Goal: Information Seeking & Learning: Learn about a topic

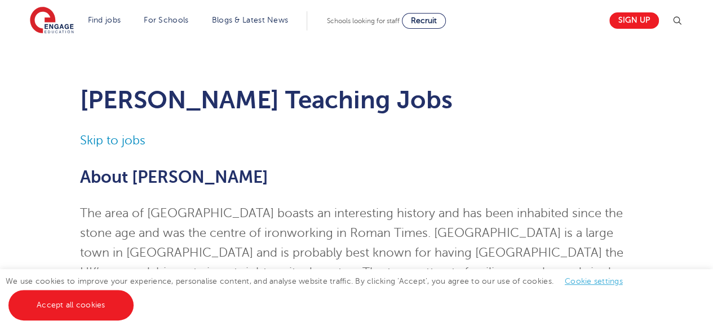
scroll to position [3, 0]
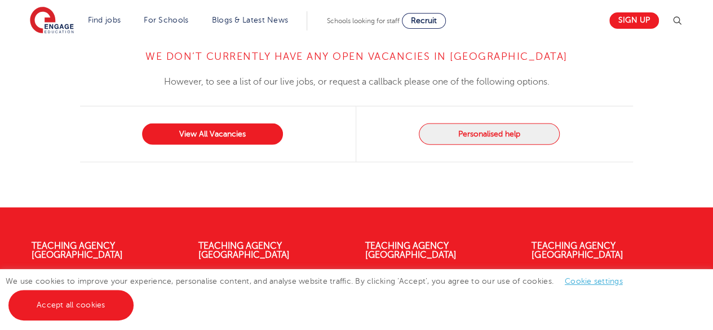
scroll to position [1261, 0]
